Goal: Check status: Check status

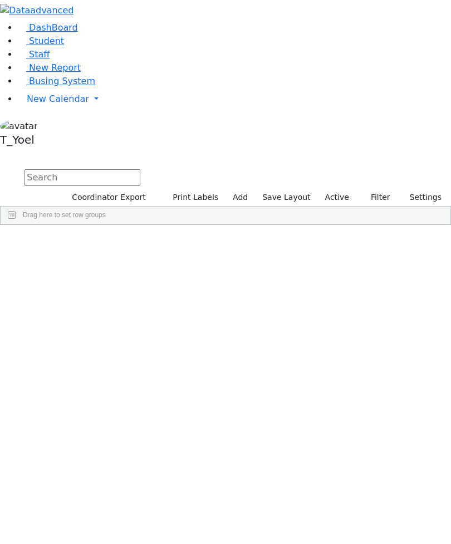
click at [70, 86] on span "Busing System" at bounding box center [62, 81] width 66 height 11
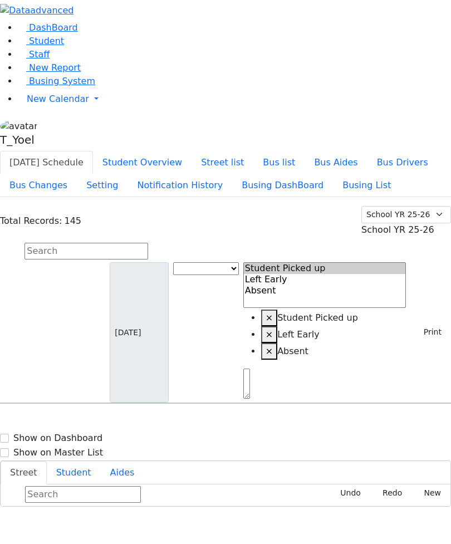
click at [333, 174] on button "Busing List" at bounding box center [366, 185] width 67 height 23
click at [232, 174] on button "Busing DashBoard" at bounding box center [282, 185] width 101 height 23
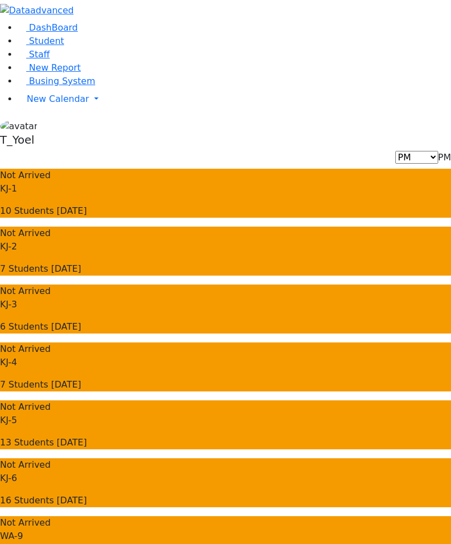
click at [237, 169] on div "Not Arrived KJ-1 10 Students Today" at bounding box center [225, 193] width 451 height 49
click at [230, 320] on p "6 Students Today" at bounding box center [225, 326] width 451 height 13
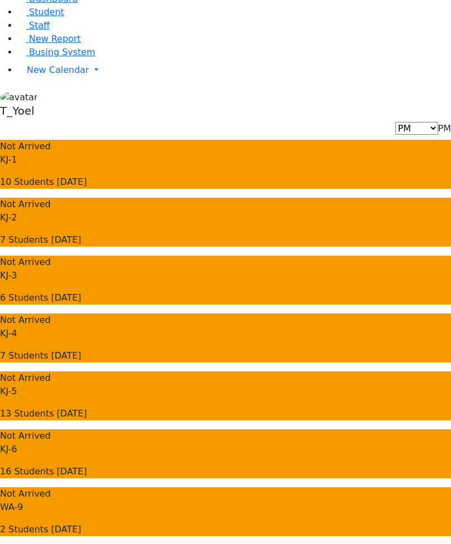
click at [255, 255] on div "Not Arrived KJ-3 6 Students Today" at bounding box center [225, 279] width 451 height 49
